Goal: Information Seeking & Learning: Learn about a topic

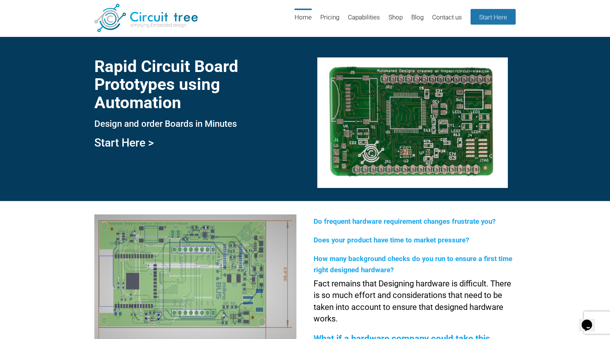
click at [148, 143] on link "Start Here >" at bounding box center [124, 142] width 60 height 13
click at [327, 18] on link "Pricing" at bounding box center [329, 21] width 19 height 24
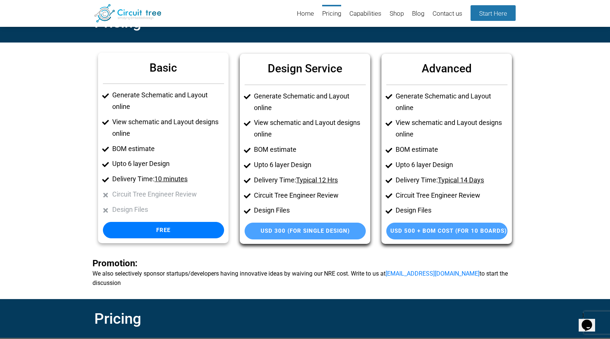
scroll to position [22, 0]
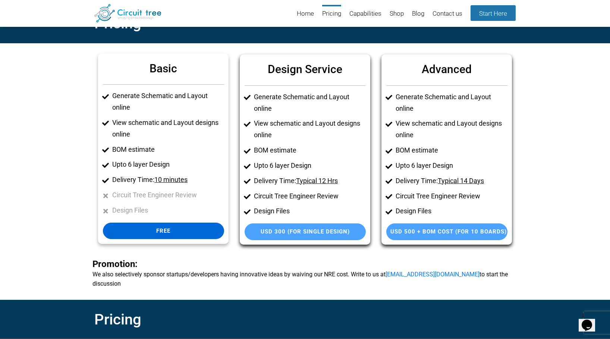
click at [162, 226] on link "Free" at bounding box center [163, 231] width 121 height 17
